Goal: Task Accomplishment & Management: Use online tool/utility

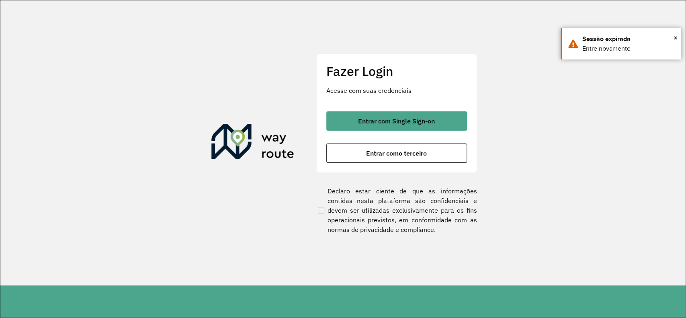
drag, startPoint x: 539, startPoint y: 261, endPoint x: 488, endPoint y: 203, distance: 77.7
click at [539, 261] on section "Fazer Login Acesse com suas credenciais Entrar com Single Sign-on Entrar como t…" at bounding box center [342, 142] width 685 height 285
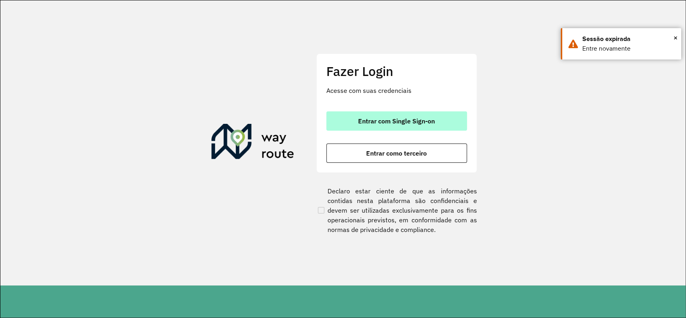
click at [434, 118] on span "Entrar com Single Sign-on" at bounding box center [396, 121] width 77 height 6
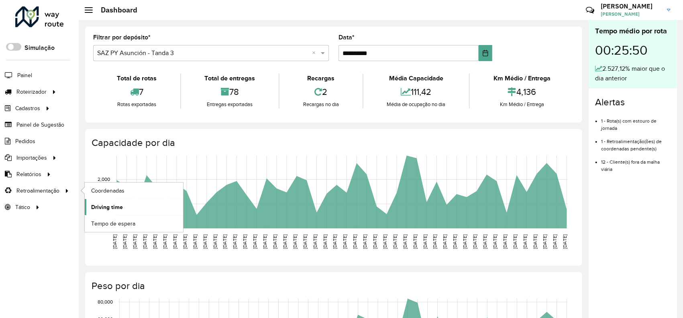
click at [116, 205] on span "Driving time" at bounding box center [107, 207] width 32 height 8
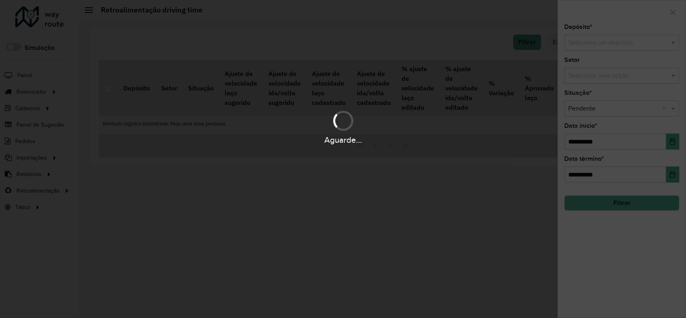
click at [601, 43] on div "Aguarde..." at bounding box center [343, 159] width 686 height 318
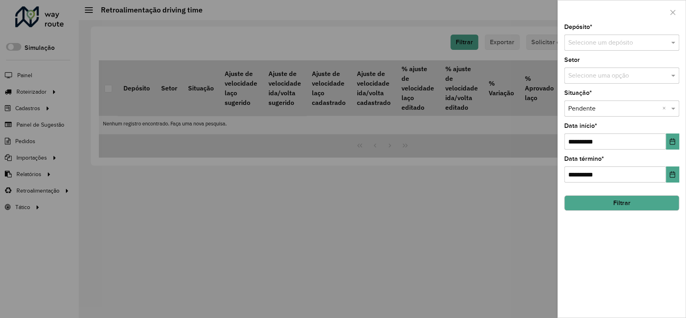
click at [596, 44] on input "text" at bounding box center [613, 43] width 91 height 10
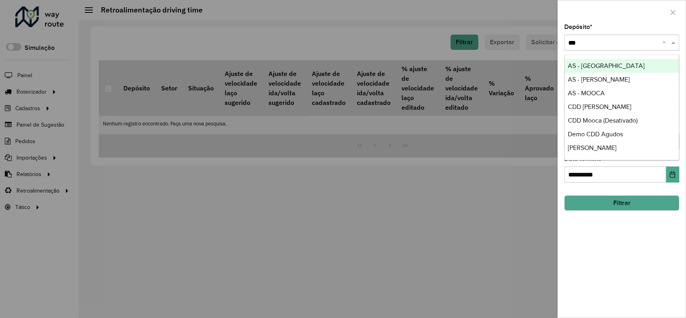
type input "****"
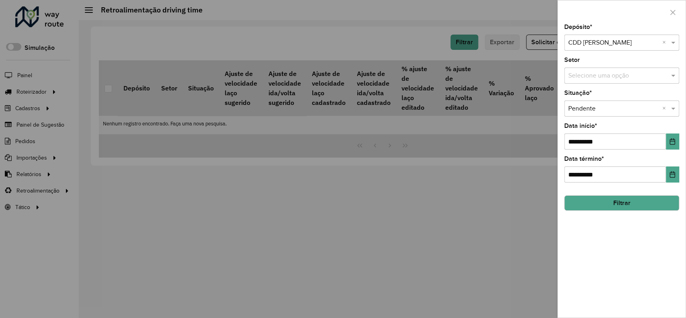
click at [647, 105] on input "text" at bounding box center [613, 109] width 91 height 10
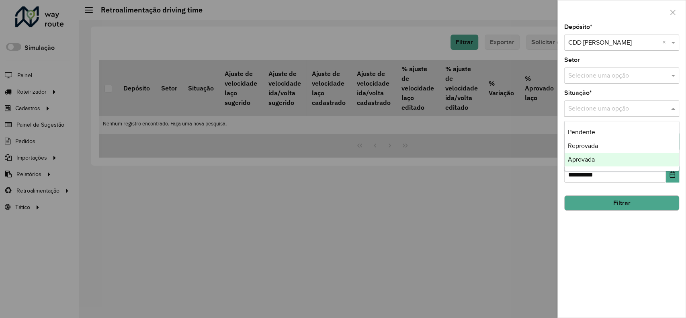
click at [612, 301] on div "**********" at bounding box center [621, 170] width 128 height 293
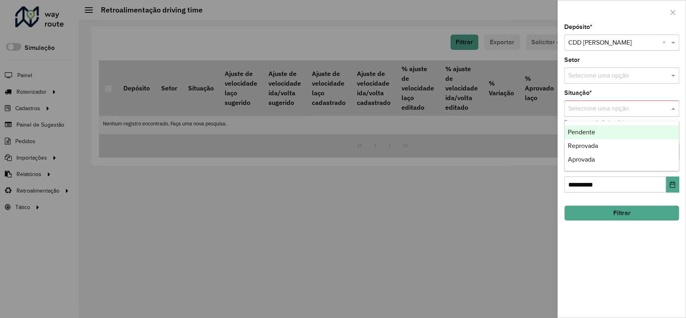
click at [633, 103] on div "Selecione uma opção" at bounding box center [621, 108] width 115 height 16
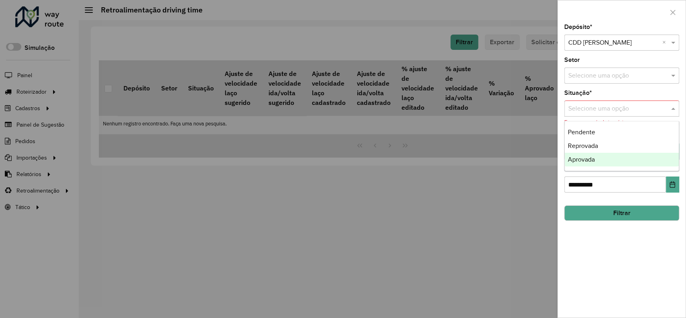
click at [584, 161] on span "Aprovada" at bounding box center [581, 159] width 27 height 7
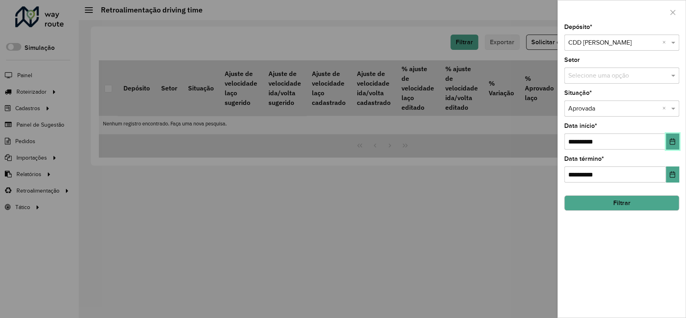
click at [675, 141] on icon "Choose Date" at bounding box center [672, 141] width 6 height 6
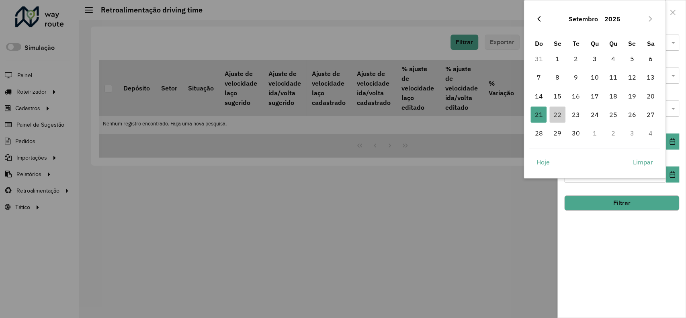
click at [538, 18] on icon "Previous Month" at bounding box center [538, 19] width 6 height 6
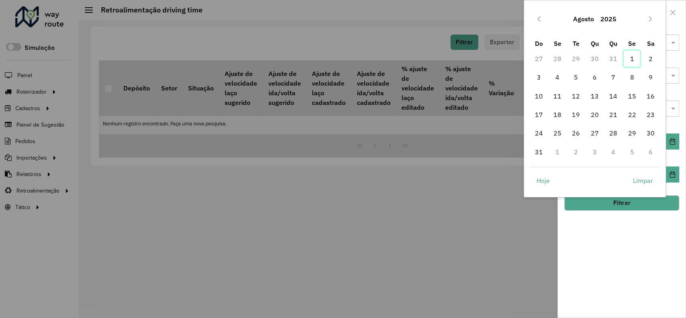
drag, startPoint x: 629, startPoint y: 59, endPoint x: 622, endPoint y: 166, distance: 107.1
click at [629, 59] on span "1" at bounding box center [631, 59] width 16 height 16
type input "**********"
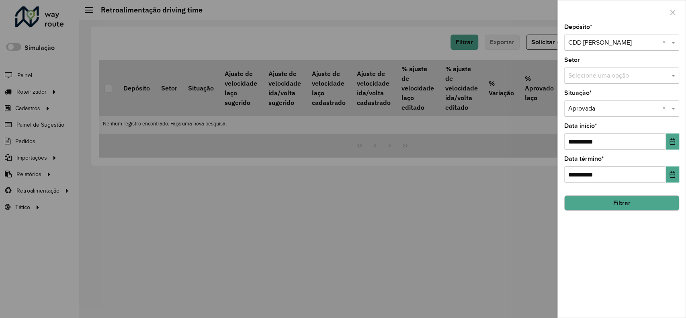
click at [620, 203] on button "Filtrar" at bounding box center [621, 202] width 115 height 15
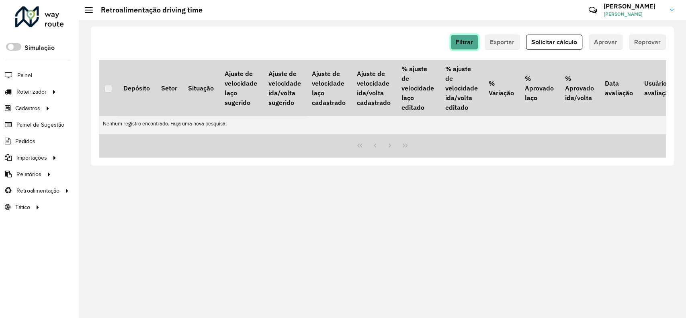
click at [469, 39] on span "Filtrar" at bounding box center [463, 42] width 17 height 7
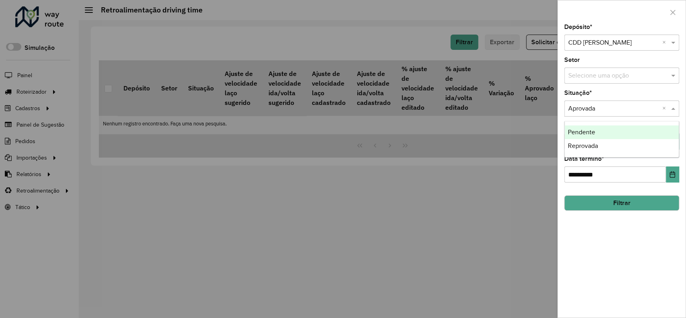
click at [611, 106] on input "text" at bounding box center [613, 109] width 91 height 10
click at [589, 130] on span "Pendente" at bounding box center [581, 132] width 27 height 7
click at [618, 198] on button "Filtrar" at bounding box center [621, 202] width 115 height 15
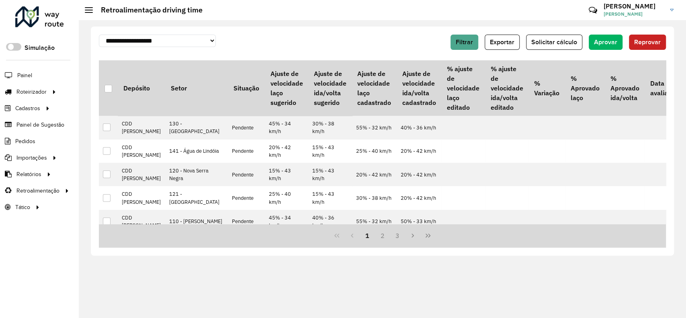
click at [431, 235] on button "Last Page" at bounding box center [427, 235] width 15 height 15
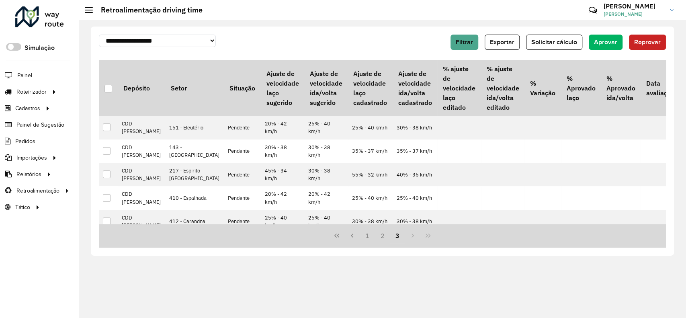
drag, startPoint x: 503, startPoint y: 40, endPoint x: 500, endPoint y: 50, distance: 10.2
click at [502, 40] on span "Exportar" at bounding box center [502, 42] width 25 height 7
click at [475, 40] on button "Filtrar" at bounding box center [464, 42] width 28 height 15
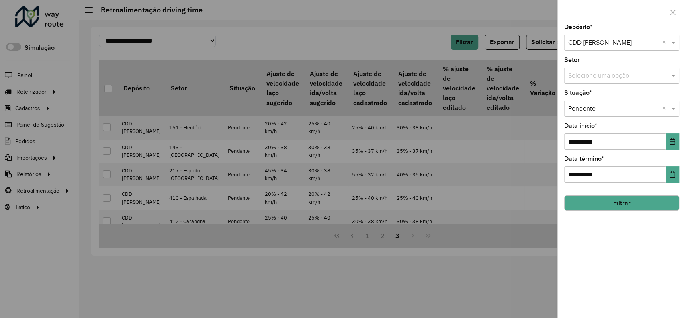
click at [609, 99] on div "Situação * Selecione uma opção × Pendente ×" at bounding box center [621, 103] width 115 height 27
click at [607, 104] on input "text" at bounding box center [613, 109] width 91 height 10
click at [591, 135] on span "Reprovada" at bounding box center [583, 132] width 30 height 7
click at [606, 200] on button "Filtrar" at bounding box center [621, 202] width 115 height 15
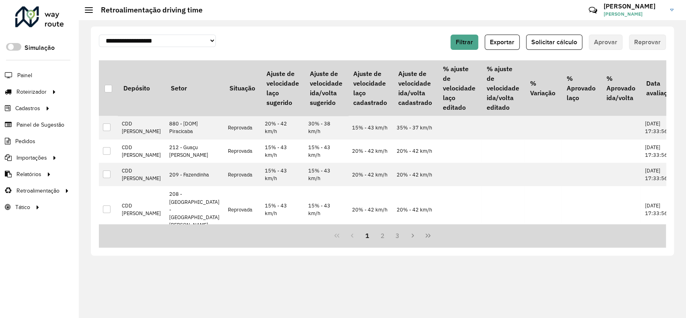
drag, startPoint x: 606, startPoint y: 201, endPoint x: 237, endPoint y: 268, distance: 374.8
click at [237, 268] on div "**********" at bounding box center [382, 169] width 607 height 298
click at [466, 41] on span "Filtrar" at bounding box center [463, 42] width 17 height 7
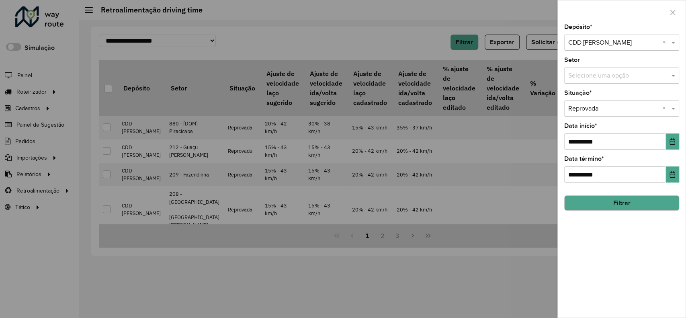
click at [107, 90] on div at bounding box center [343, 159] width 686 height 318
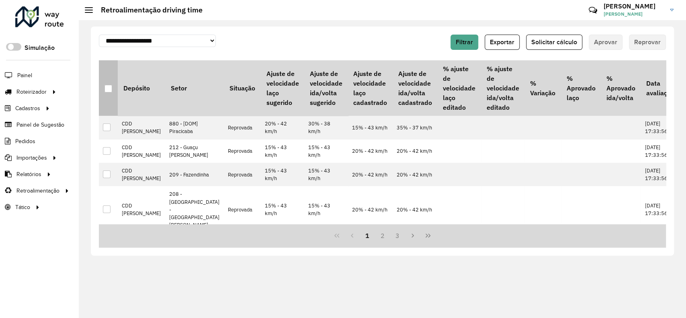
drag, startPoint x: 108, startPoint y: 89, endPoint x: 109, endPoint y: 95, distance: 6.0
click at [109, 89] on div at bounding box center [108, 89] width 8 height 8
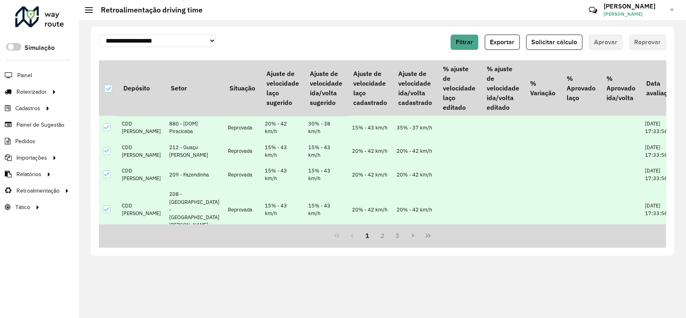
click at [281, 223] on div "Depósito Setor Situação Ajuste de velocidade laço sugerido Ajuste de velocidade…" at bounding box center [382, 141] width 567 height 163
click at [506, 43] on span "Exportar" at bounding box center [502, 42] width 25 height 7
